Goal: Transaction & Acquisition: Purchase product/service

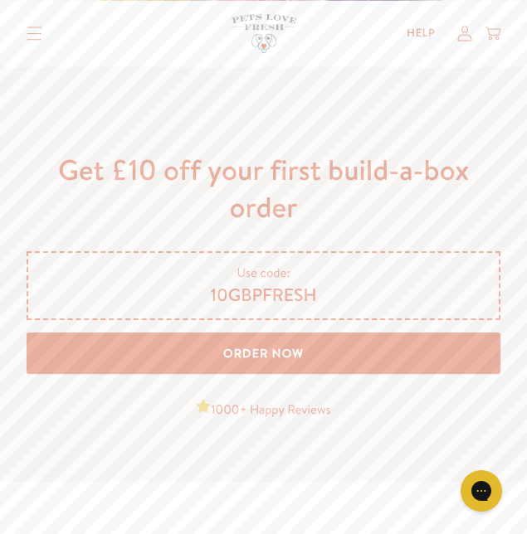
scroll to position [4077, 0]
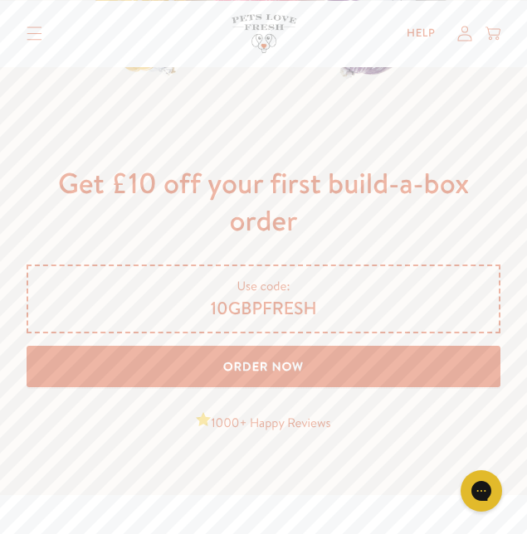
click at [265, 375] on link "Order Now" at bounding box center [264, 366] width 474 height 41
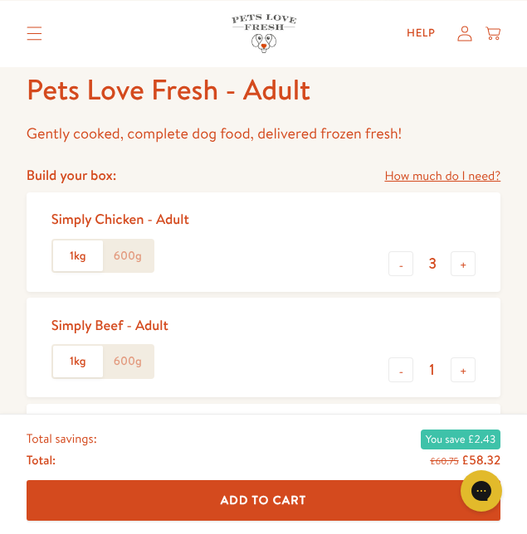
scroll to position [501, 0]
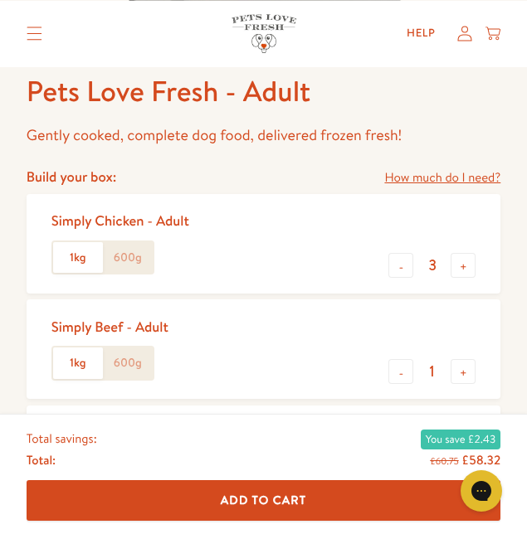
click at [401, 266] on button "-" at bounding box center [400, 265] width 25 height 25
type input "2"
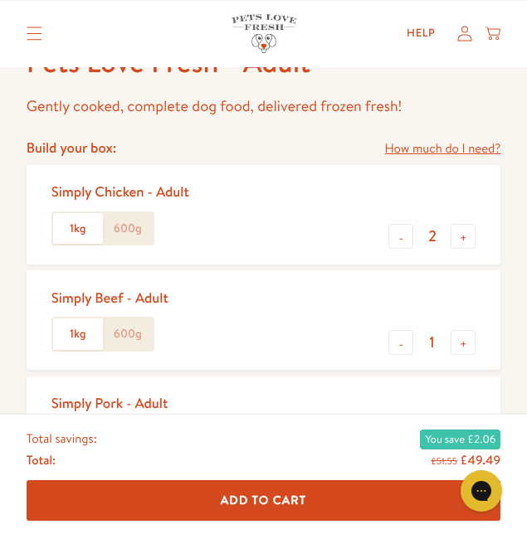
scroll to position [547, 0]
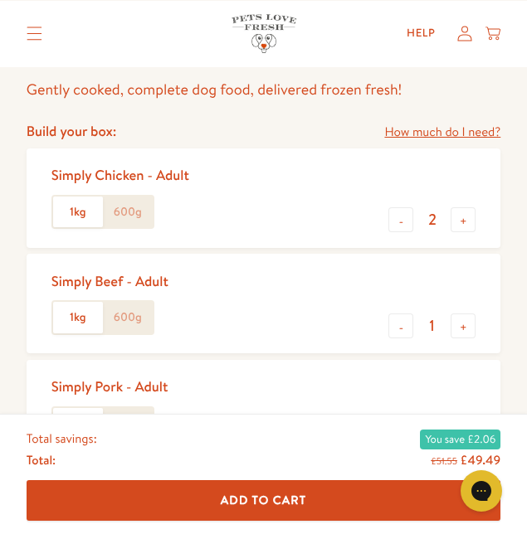
click at [127, 204] on label "600g" at bounding box center [128, 213] width 50 height 32
click at [0, 0] on input "600g" at bounding box center [0, 0] width 0 height 0
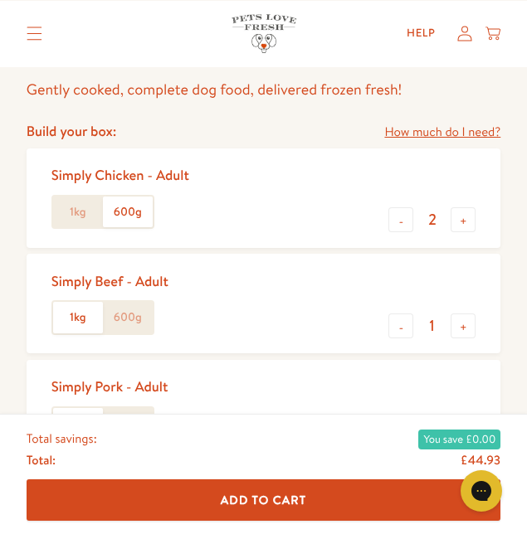
click at [122, 320] on label "600g" at bounding box center [128, 318] width 50 height 32
click at [0, 0] on input "600g" at bounding box center [0, 0] width 0 height 0
click at [134, 422] on label "600g" at bounding box center [128, 424] width 50 height 32
click at [0, 0] on input "600g" at bounding box center [0, 0] width 0 height 0
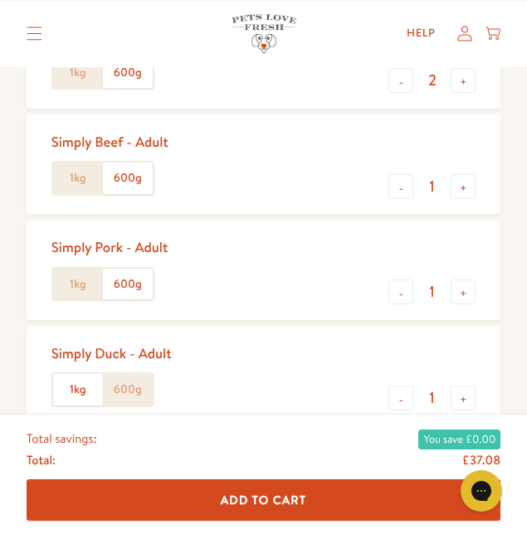
scroll to position [687, 0]
click at [136, 391] on label "600g" at bounding box center [128, 389] width 50 height 32
click at [0, 0] on input "600g" at bounding box center [0, 0] width 0 height 0
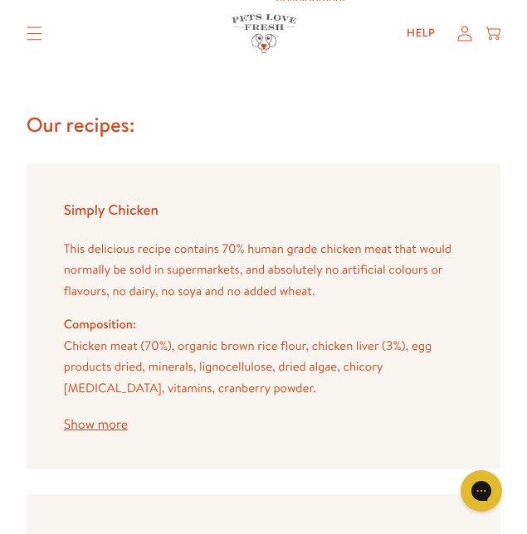
scroll to position [2267, 0]
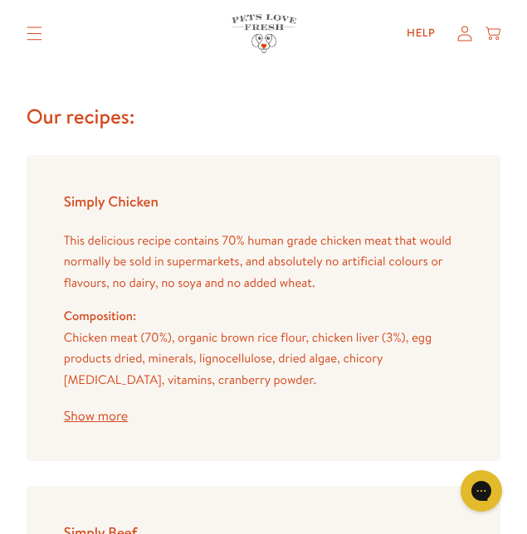
click at [99, 416] on button "Show more" at bounding box center [96, 416] width 64 height 13
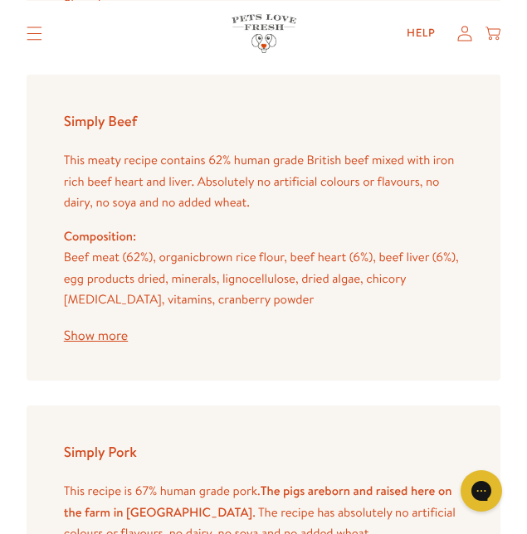
scroll to position [3139, 0]
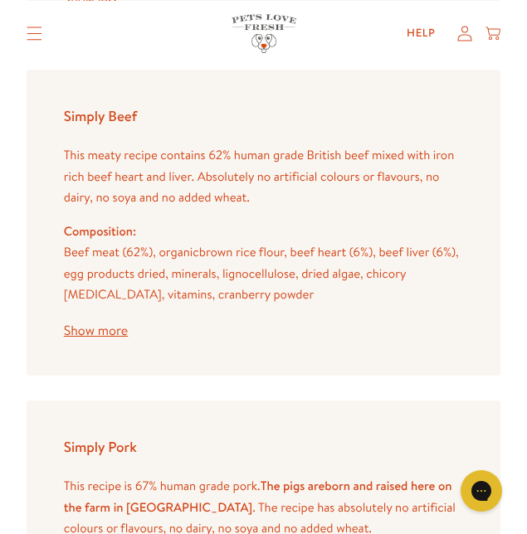
click at [97, 333] on button "Show more" at bounding box center [96, 330] width 64 height 13
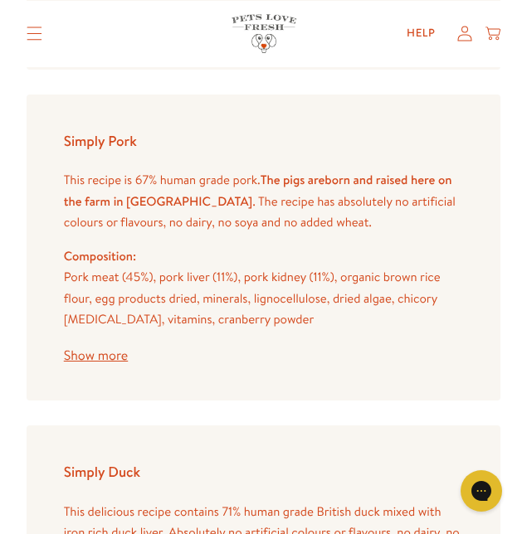
scroll to position [3900, 0]
click at [94, 357] on button "Show more" at bounding box center [96, 355] width 64 height 13
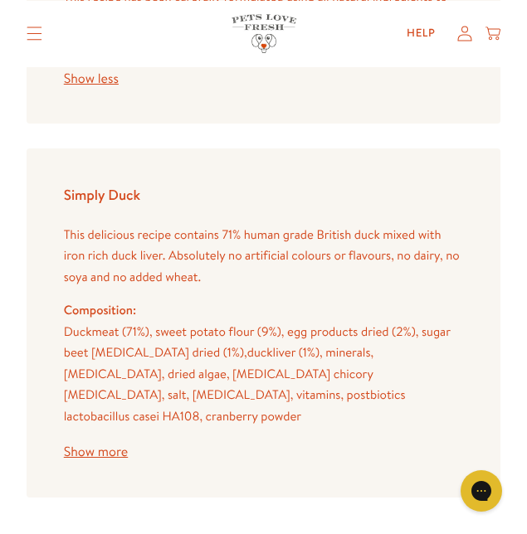
scroll to position [4636, 0]
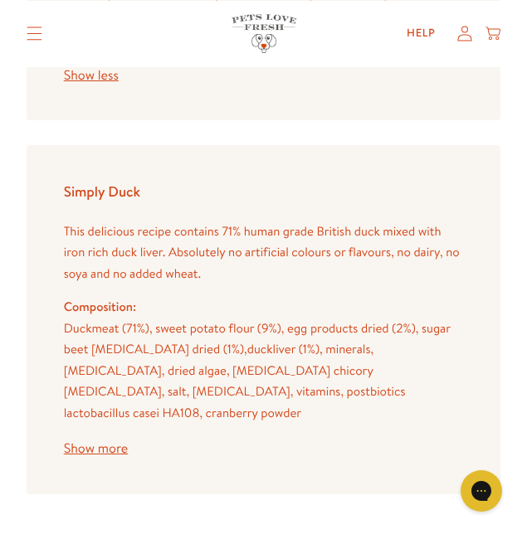
click at [95, 442] on button "Show more" at bounding box center [96, 448] width 64 height 13
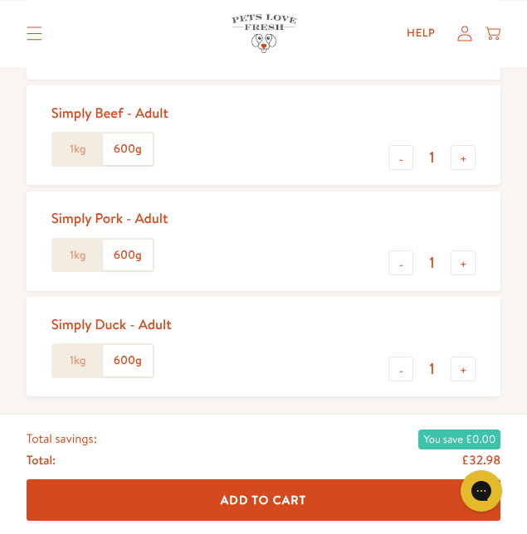
scroll to position [715, 0]
click at [401, 370] on button "-" at bounding box center [400, 369] width 25 height 25
click at [463, 372] on button "+" at bounding box center [462, 369] width 25 height 25
type input "1"
click at [401, 272] on button "-" at bounding box center [400, 262] width 25 height 25
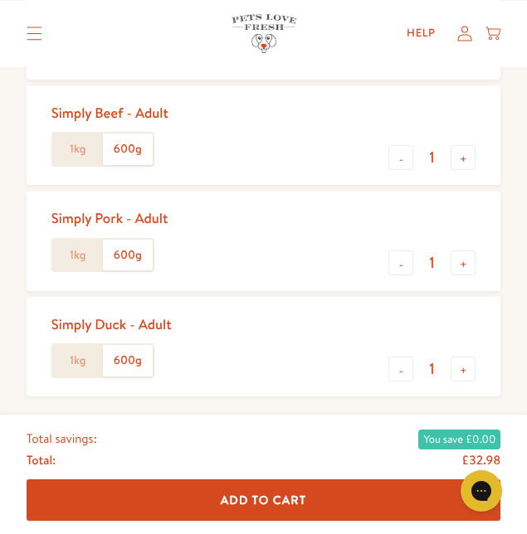
type input "0"
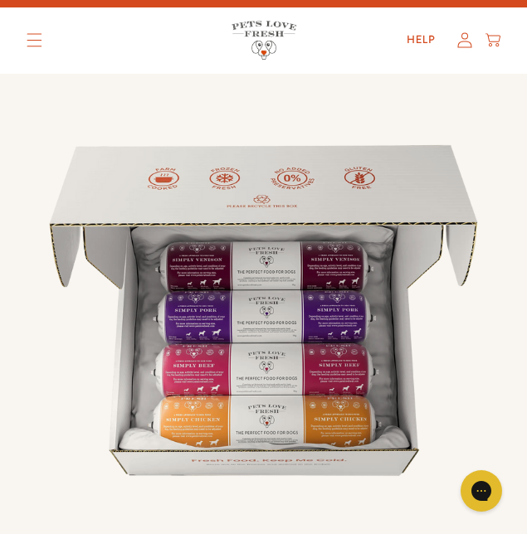
scroll to position [0, 0]
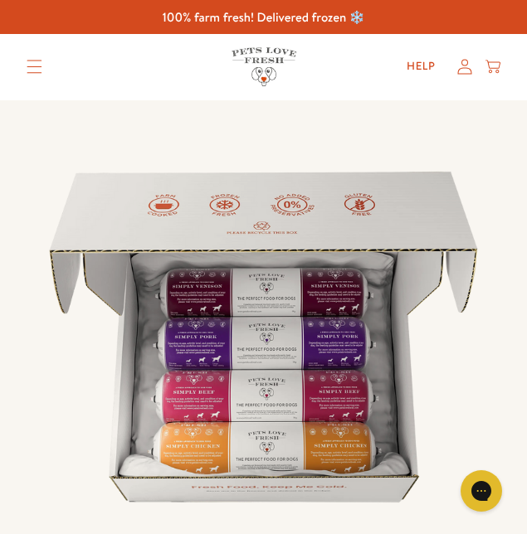
click at [36, 67] on icon "Translation missing: en.sections.header.menu" at bounding box center [34, 67] width 14 height 13
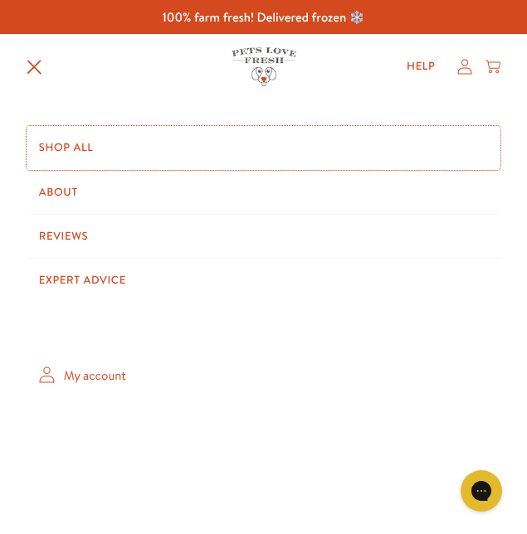
click at [73, 138] on link "Shop All" at bounding box center [264, 147] width 474 height 43
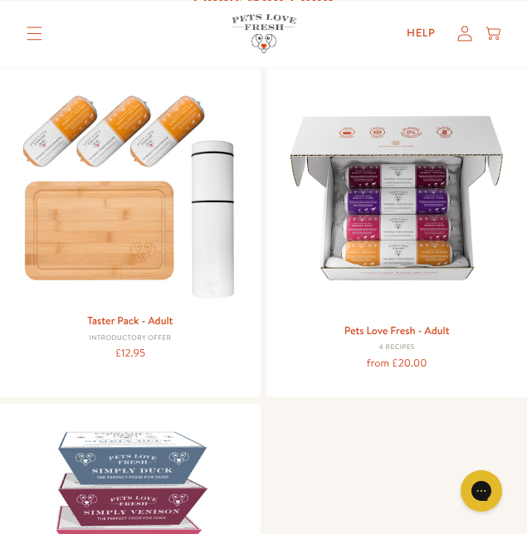
scroll to position [172, 0]
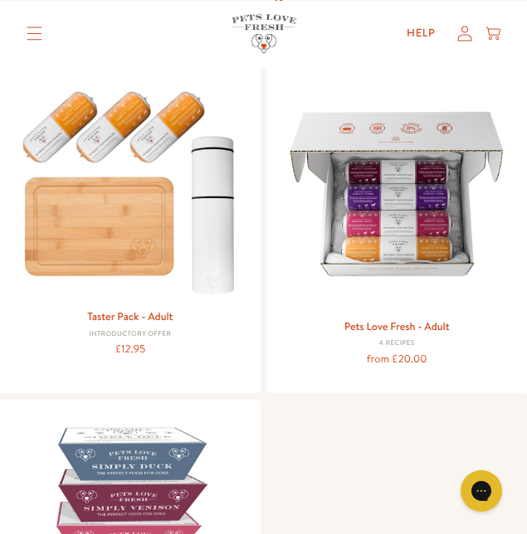
click at [114, 229] on img at bounding box center [130, 189] width 236 height 226
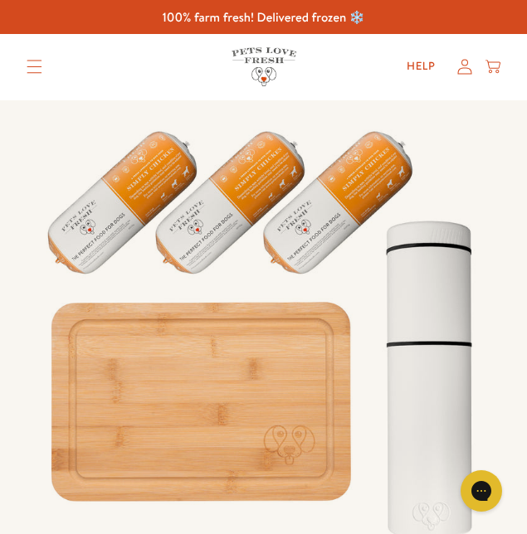
click at [39, 63] on icon "Translation missing: en.sections.header.menu" at bounding box center [35, 67] width 16 height 14
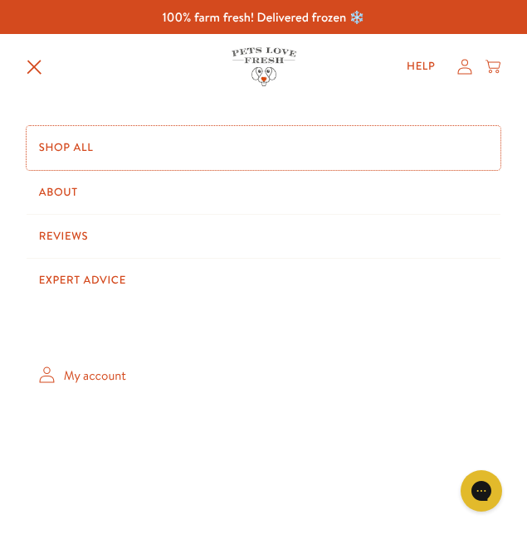
click at [72, 145] on link "Shop All" at bounding box center [264, 147] width 474 height 43
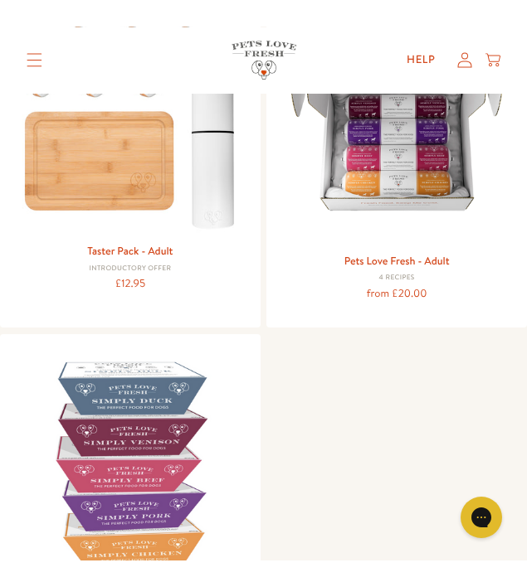
scroll to position [295, 0]
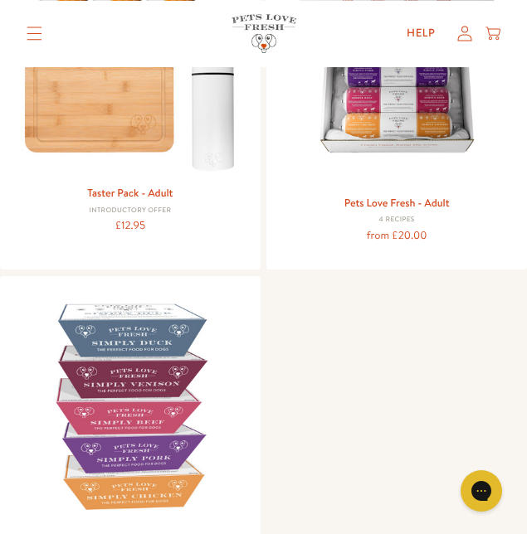
click at [416, 86] on img at bounding box center [397, 71] width 236 height 236
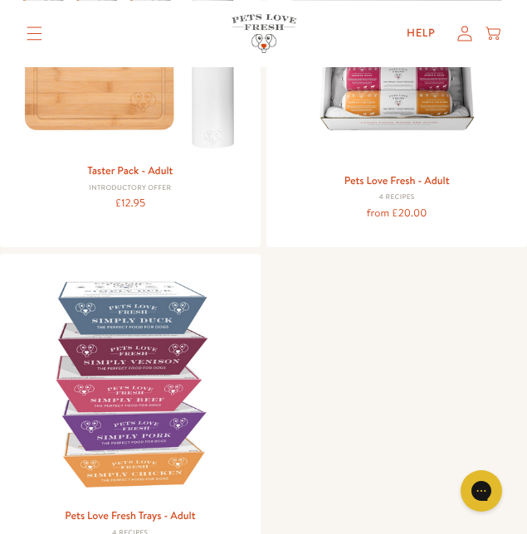
scroll to position [348, 0]
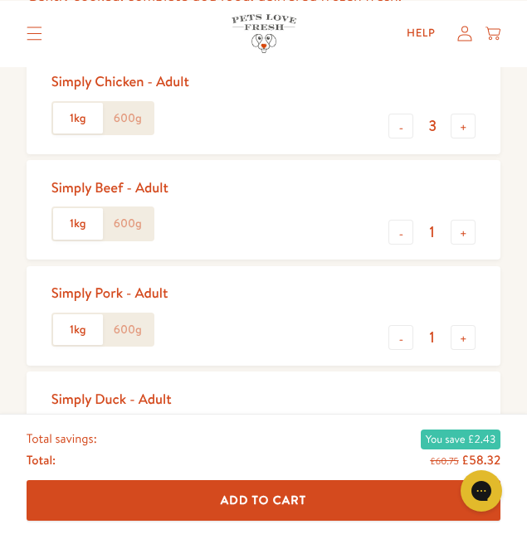
scroll to position [647, 0]
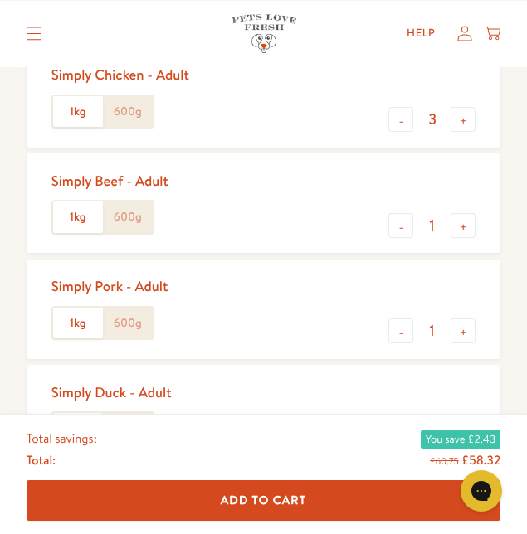
click at [400, 335] on button "-" at bounding box center [400, 330] width 25 height 25
type input "0"
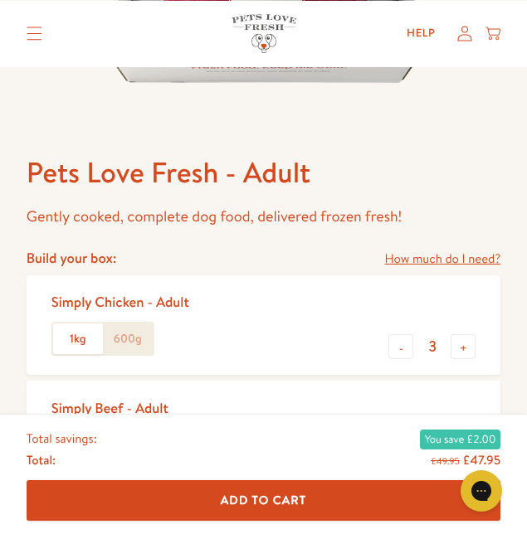
scroll to position [444, 0]
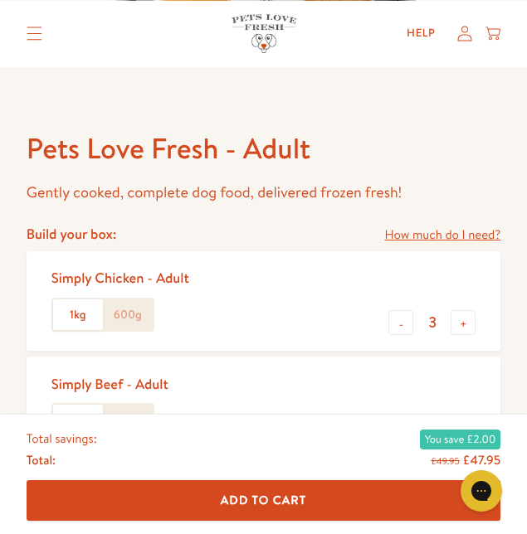
click at [401, 324] on button "-" at bounding box center [400, 322] width 25 height 25
type input "2"
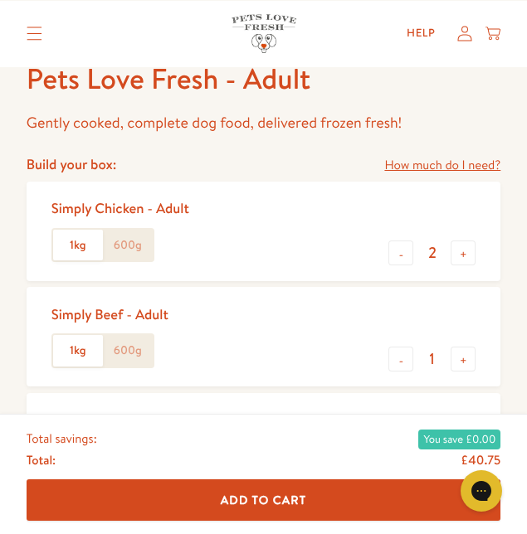
scroll to position [511, 0]
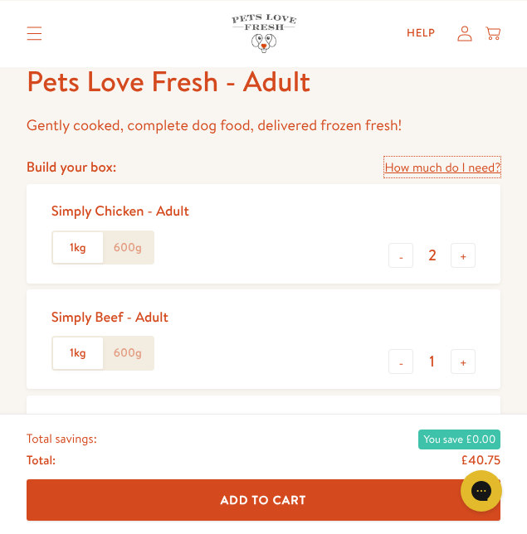
click at [434, 162] on link "How much do I need?" at bounding box center [442, 168] width 116 height 22
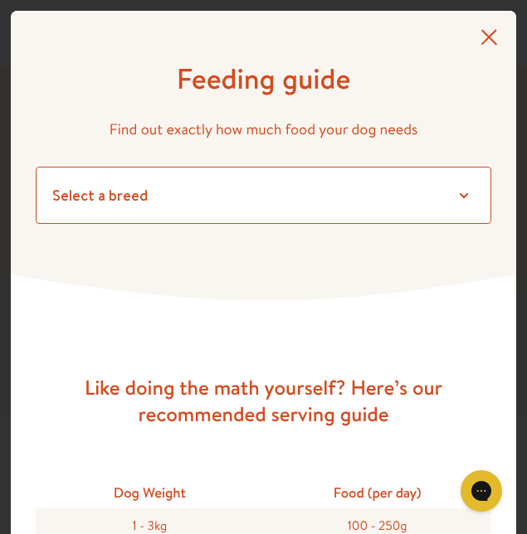
click at [469, 193] on select "Select a breed Affenpinscher Afghan hound Airedale terrier Akita Alaskan Malamu…" at bounding box center [263, 195] width 455 height 57
click at [69, 192] on select "Select a breed Affenpinscher Afghan hound Airedale terrier Akita Alaskan Malamu…" at bounding box center [263, 195] width 455 height 57
click at [93, 188] on select "Select a breed Affenpinscher Afghan hound Airedale terrier Akita Alaskan Malamu…" at bounding box center [263, 195] width 455 height 57
select select "8"
click at [36, 167] on select "Select a breed Affenpinscher Afghan hound Airedale terrier Akita Alaskan Malamu…" at bounding box center [263, 195] width 455 height 57
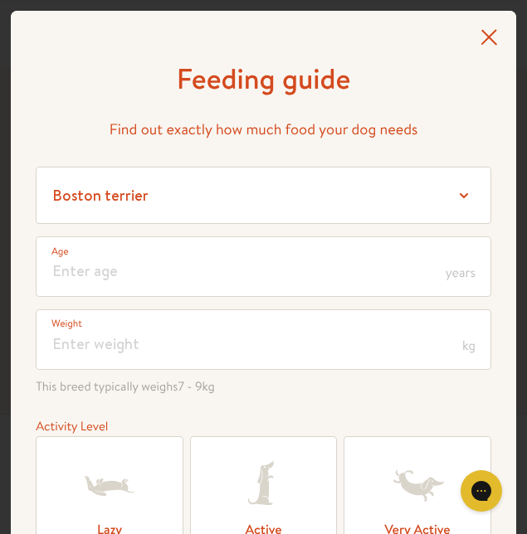
click at [493, 32] on icon at bounding box center [488, 37] width 17 height 16
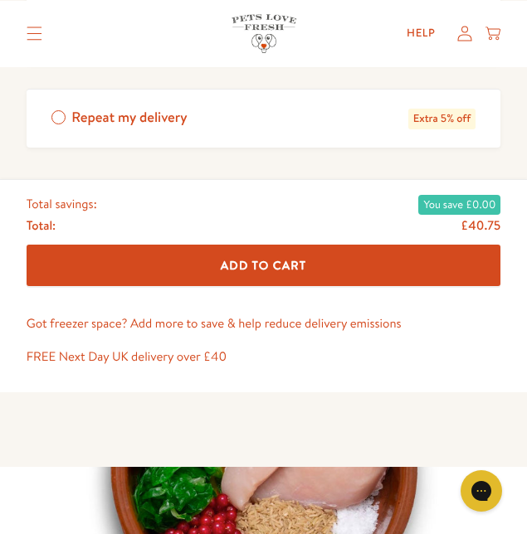
scroll to position [1055, 0]
